Goal: Information Seeking & Learning: Learn about a topic

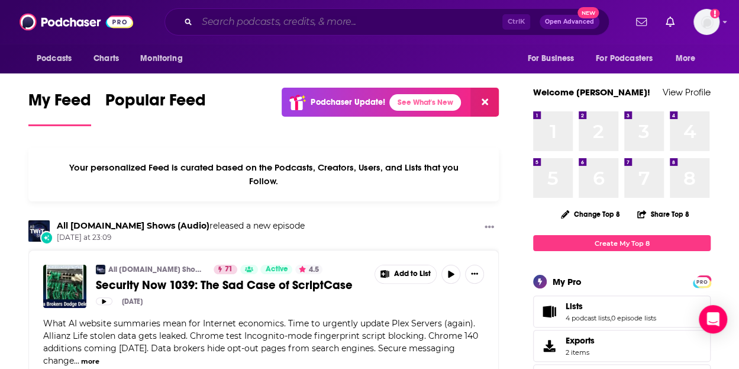
click at [237, 23] on input "Search podcasts, credits, & more..." at bounding box center [349, 21] width 305 height 19
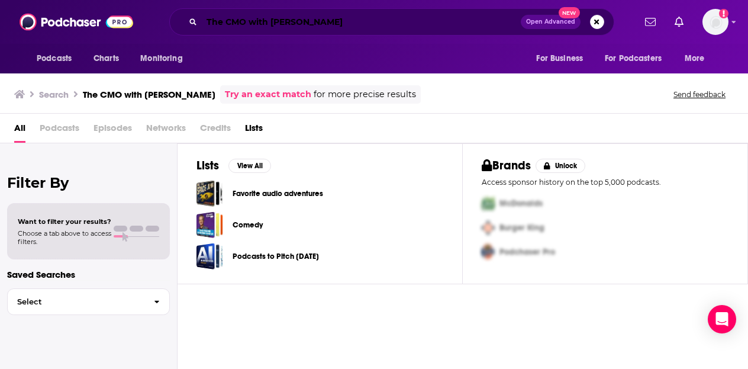
click at [341, 22] on input "The CMO with [PERSON_NAME]" at bounding box center [361, 21] width 319 height 19
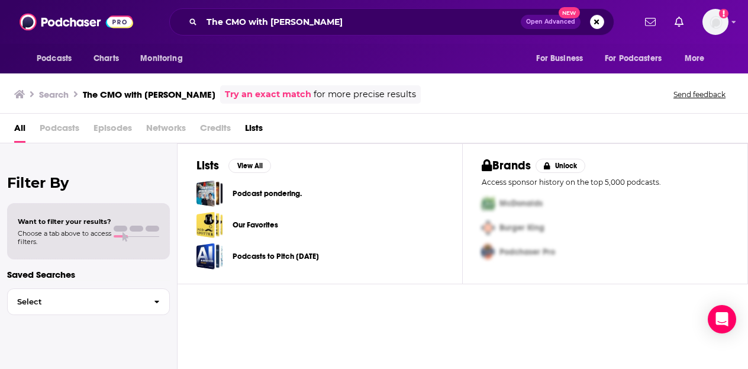
click at [327, 31] on div "The CMO with [PERSON_NAME] Open Advanced New" at bounding box center [391, 21] width 445 height 27
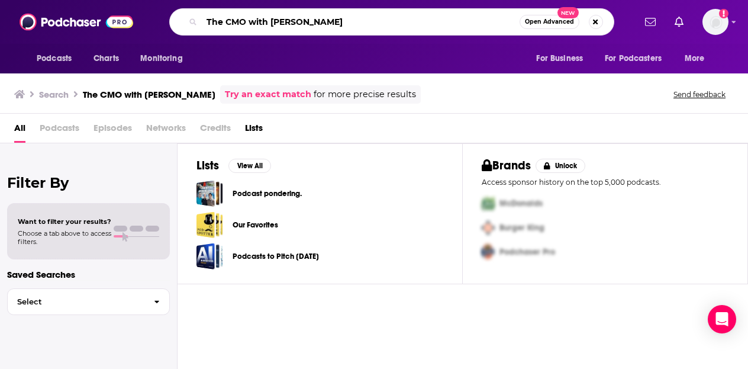
click at [304, 24] on input "The CMO with [PERSON_NAME]" at bounding box center [361, 21] width 318 height 19
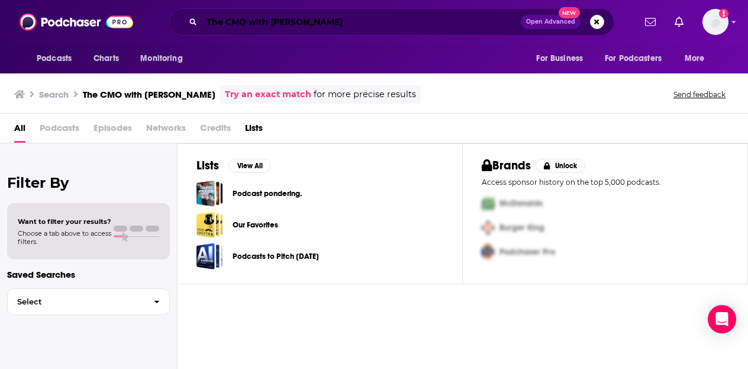
click at [351, 21] on input "The CMO with [PERSON_NAME]" at bounding box center [361, 21] width 319 height 19
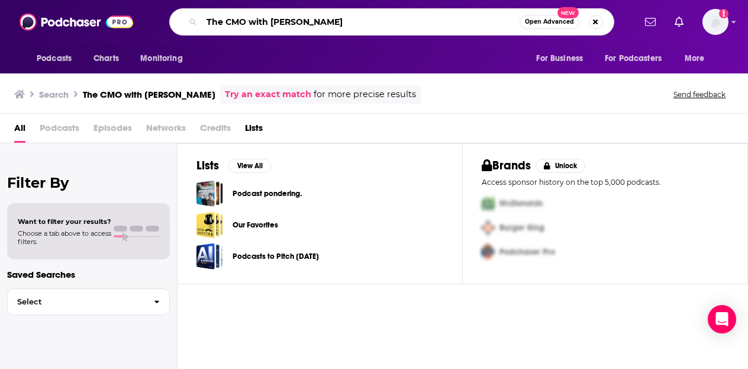
drag, startPoint x: 346, startPoint y: 24, endPoint x: 246, endPoint y: 22, distance: 100.0
click at [246, 22] on input "The CMO with [PERSON_NAME]" at bounding box center [361, 21] width 318 height 19
type input "The CMO"
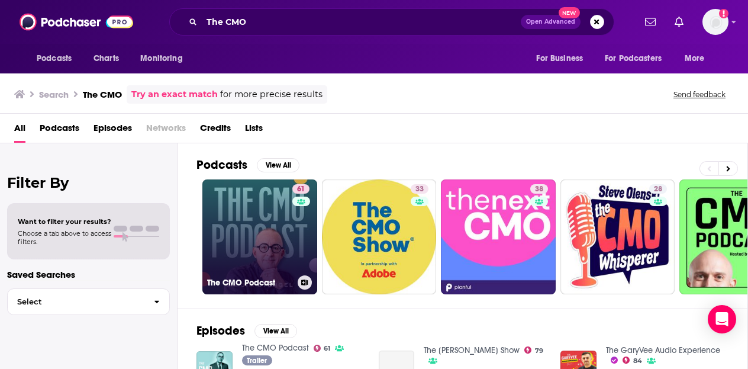
click at [256, 241] on link "61 The CMO Podcast" at bounding box center [259, 236] width 115 height 115
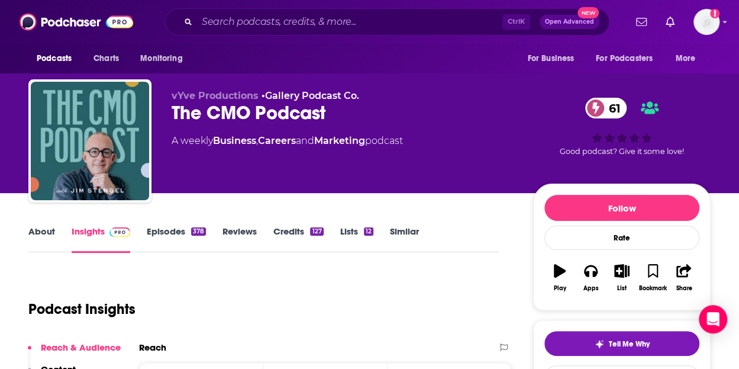
click at [170, 229] on link "Episodes 378" at bounding box center [176, 238] width 59 height 27
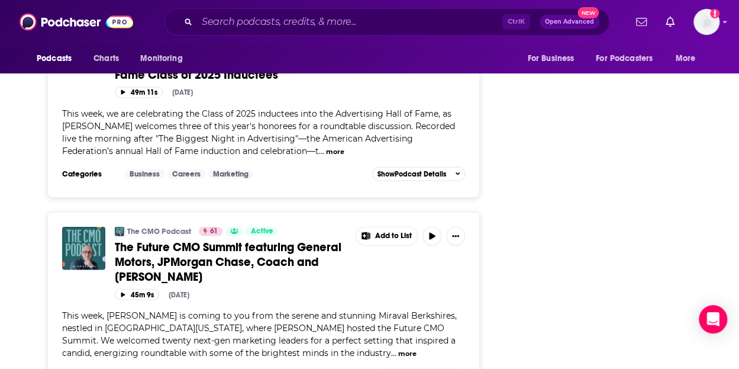
scroll to position [3500, 0]
